Goal: Task Accomplishment & Management: Use online tool/utility

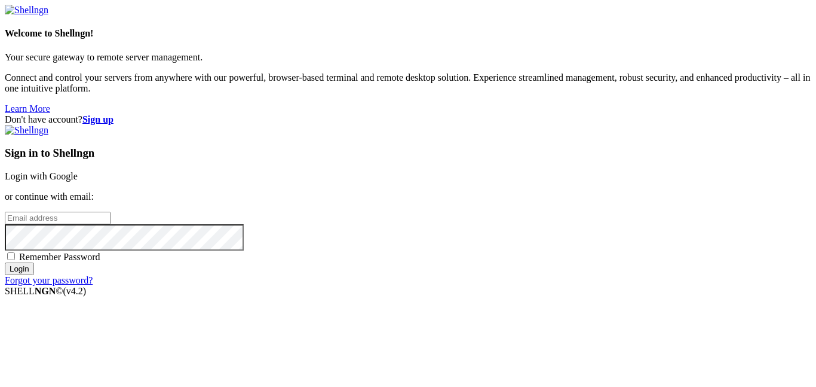
click at [111, 212] on input "email" at bounding box center [58, 218] width 106 height 13
type input "[EMAIL_ADDRESS][DOMAIN_NAME]"
click at [5, 262] on input "Login" at bounding box center [19, 268] width 29 height 13
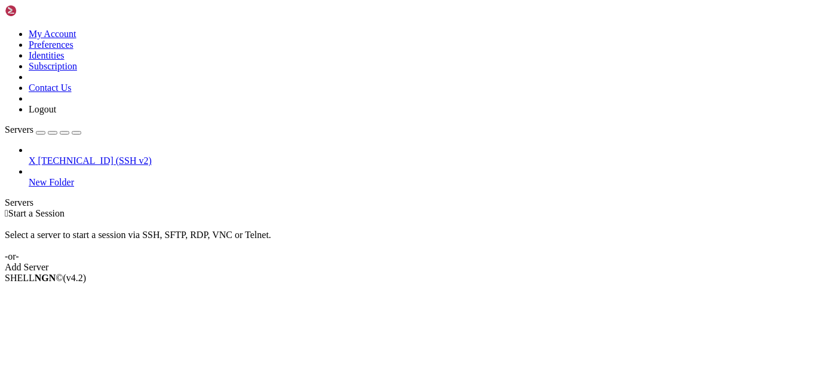
click at [29, 155] on icon at bounding box center [29, 155] width 0 height 0
click at [60, 293] on span "Connect" at bounding box center [45, 298] width 32 height 10
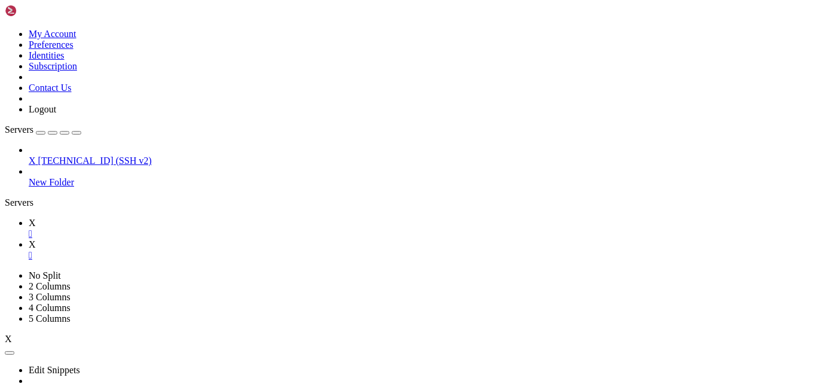
scroll to position [22, 0]
type input "/root"
click at [29, 217] on icon at bounding box center [29, 222] width 0 height 10
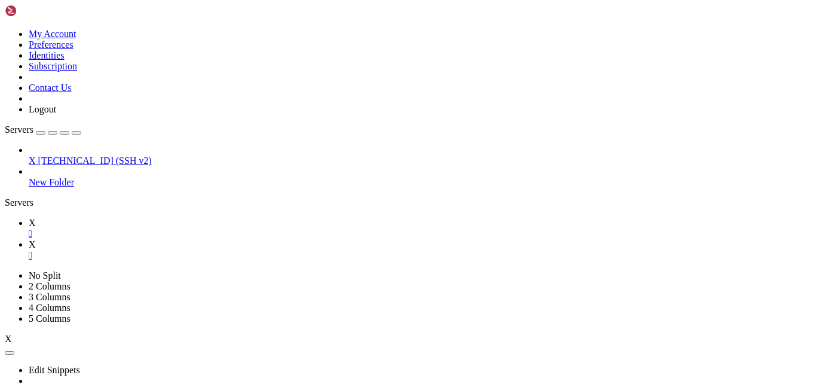
click at [200, 239] on link "X " at bounding box center [420, 250] width 783 height 22
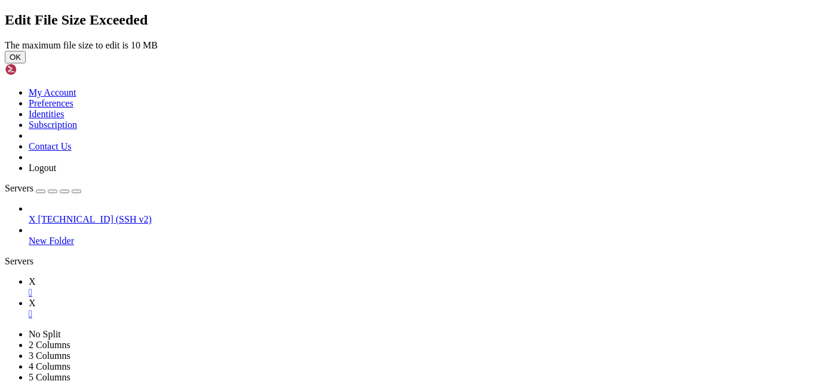
click at [26, 63] on button "OK" at bounding box center [15, 57] width 21 height 13
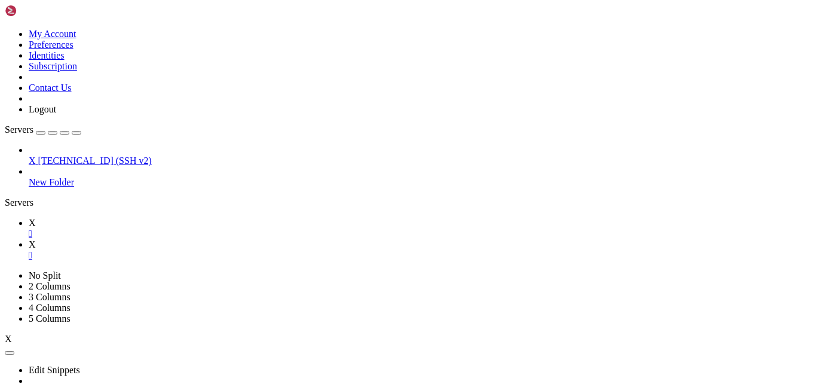
click at [169, 217] on link "X " at bounding box center [420, 228] width 783 height 22
click at [203, 239] on link "X " at bounding box center [420, 250] width 783 height 22
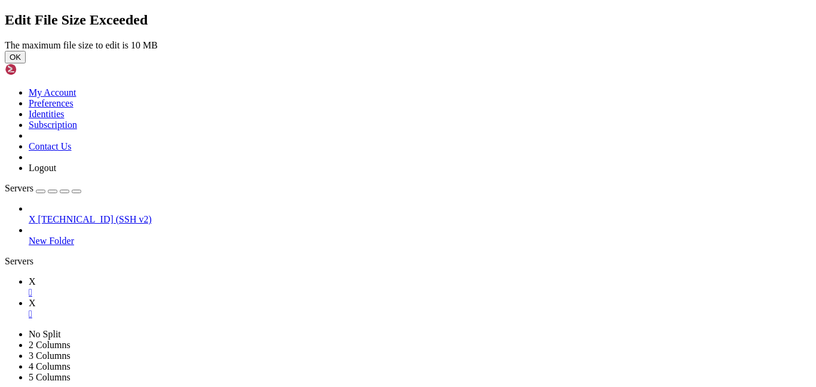
click at [26, 63] on button "OK" at bounding box center [15, 57] width 21 height 13
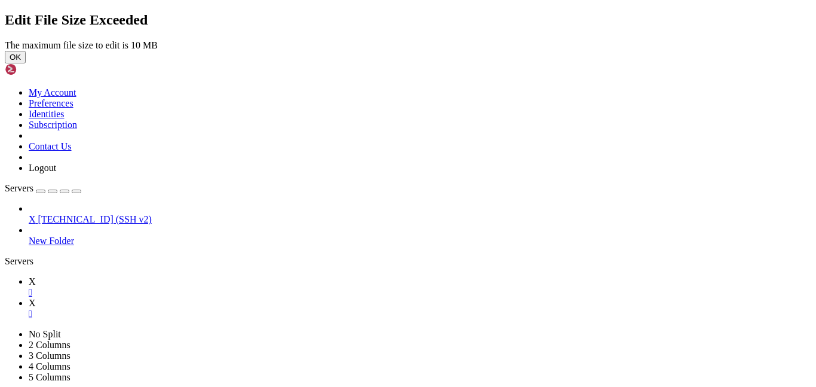
click at [26, 63] on button "OK" at bounding box center [15, 57] width 21 height 13
